Goal: Task Accomplishment & Management: Use online tool/utility

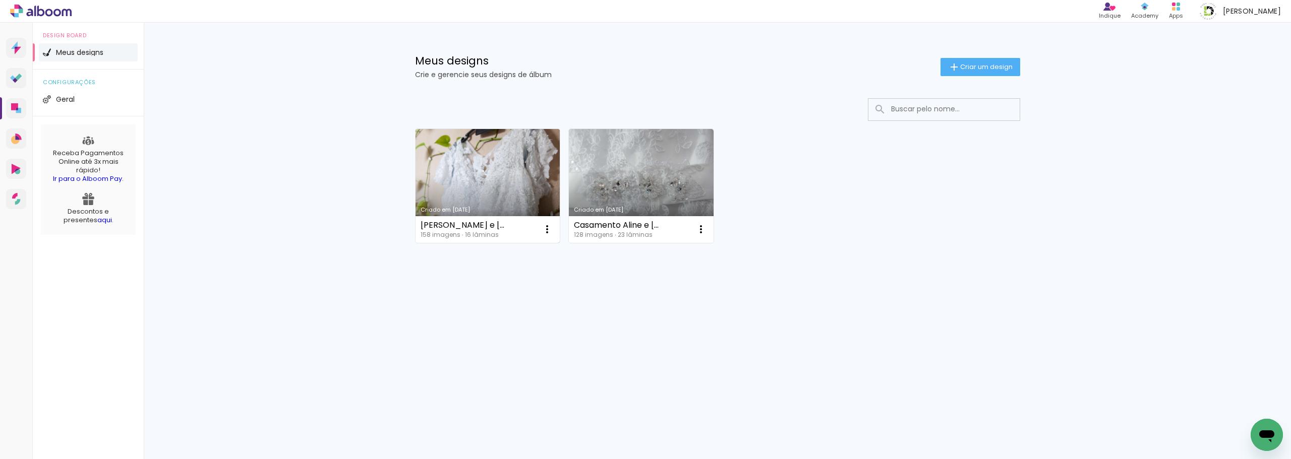
click at [489, 164] on link "Criado em [DATE]" at bounding box center [487, 186] width 145 height 114
